Goal: Check status: Check status

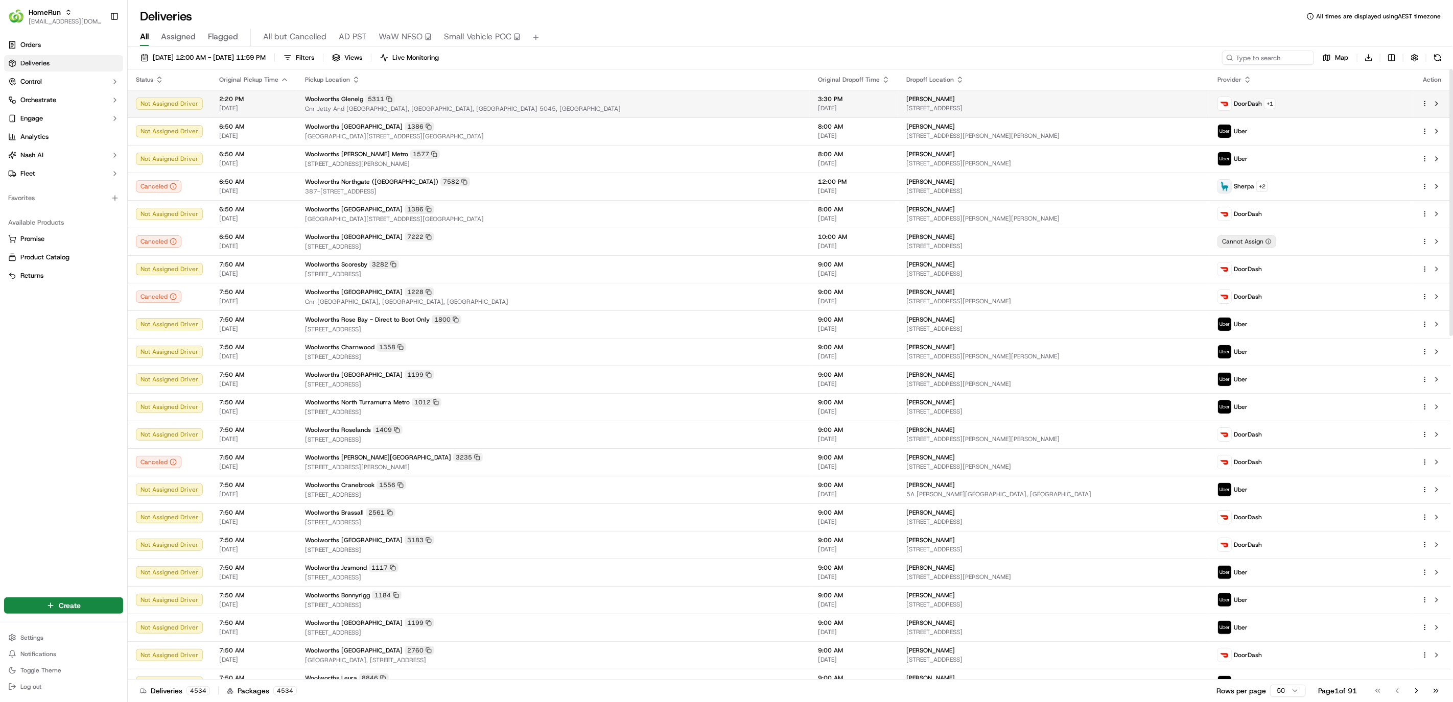
click at [570, 105] on span "Cnr Jetty And Brighton Rds, Glenelg, SA 5045, AU" at bounding box center [553, 109] width 496 height 8
